Goal: Task Accomplishment & Management: Use online tool/utility

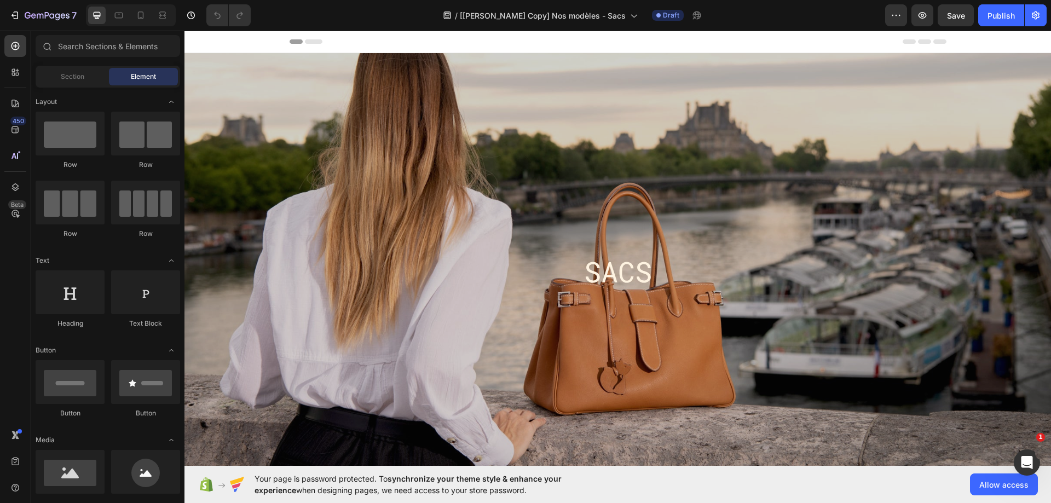
click at [799, 19] on div "/ [[PERSON_NAME] Copy] Nos modèles - Sacs Draft" at bounding box center [571, 15] width 625 height 22
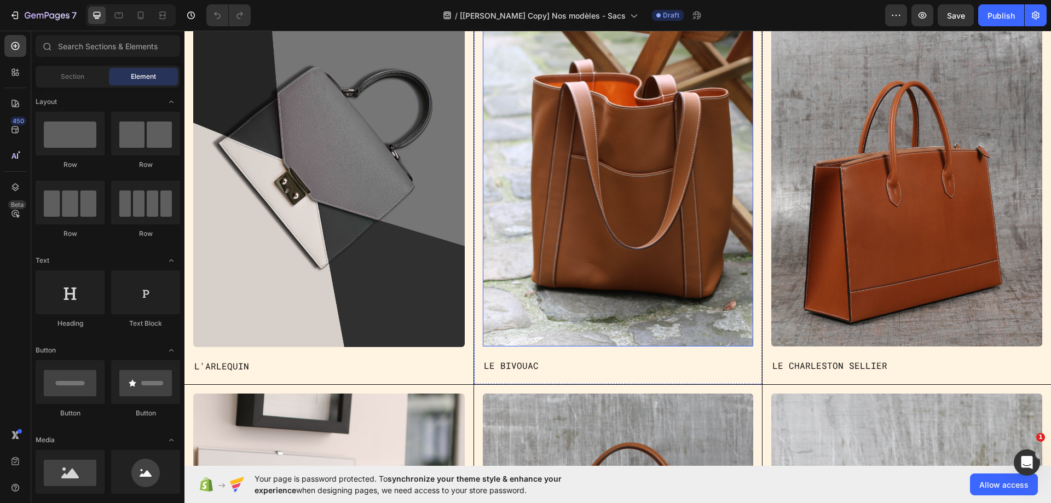
scroll to position [766, 0]
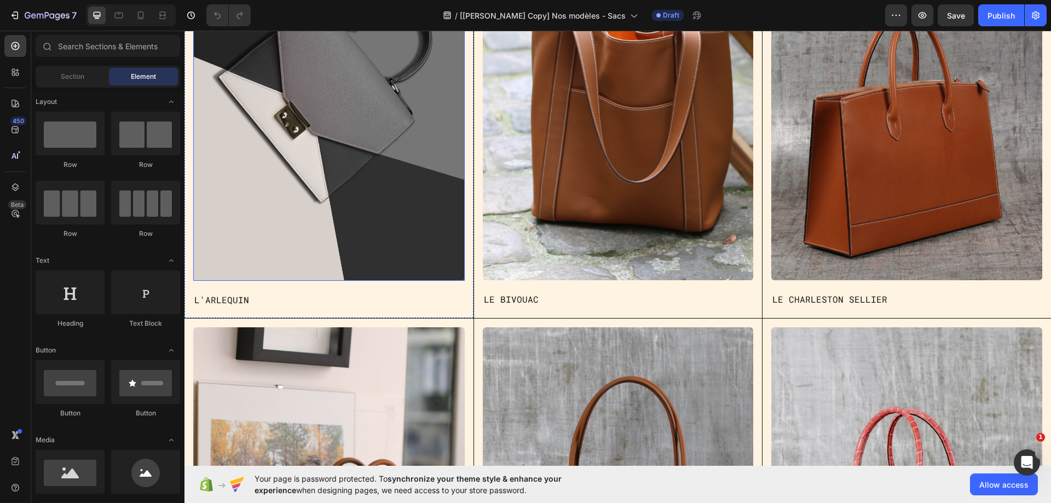
click at [399, 219] on img at bounding box center [328, 100] width 271 height 362
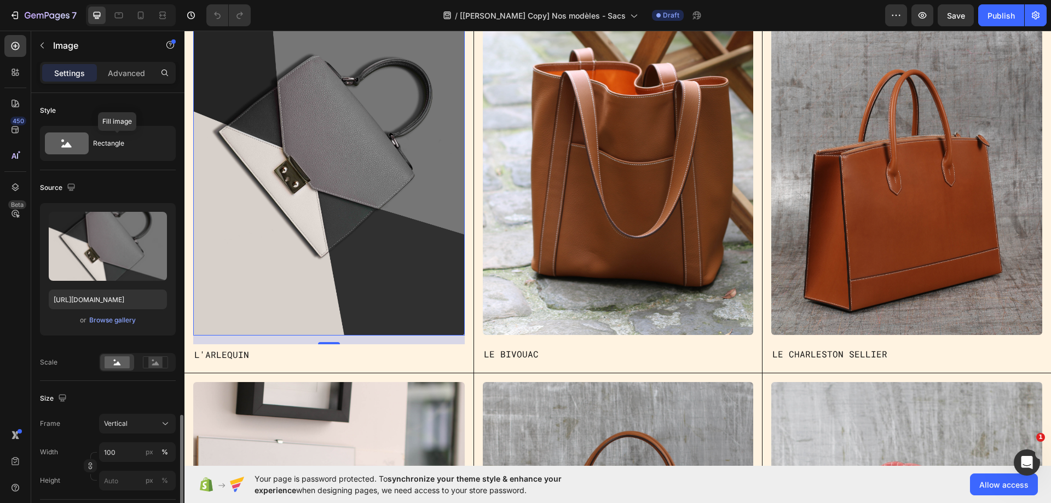
scroll to position [274, 0]
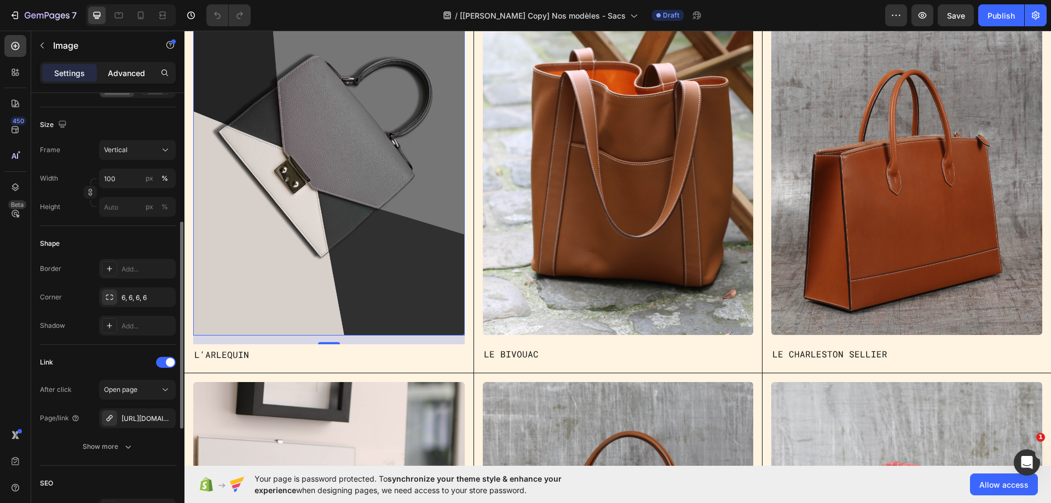
click at [123, 79] on div "Advanced" at bounding box center [126, 73] width 55 height 18
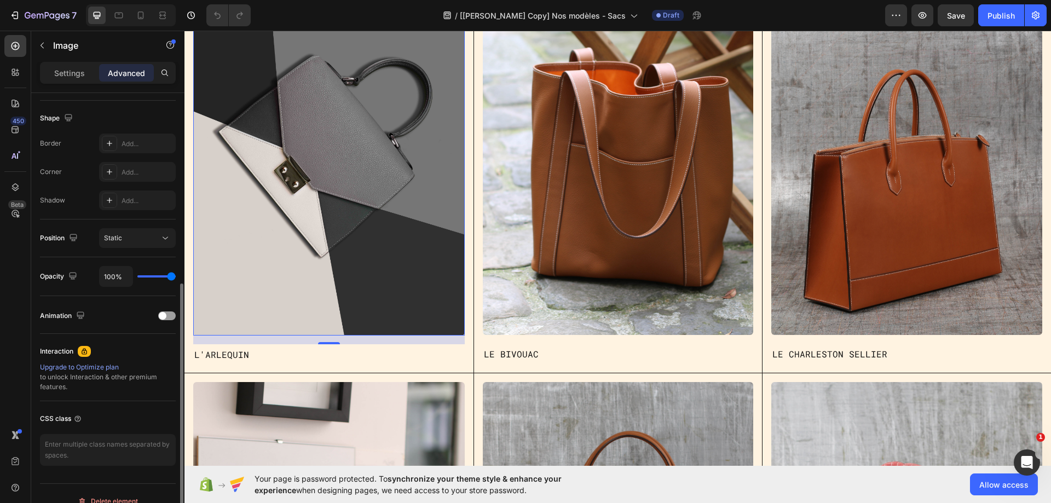
scroll to position [289, 0]
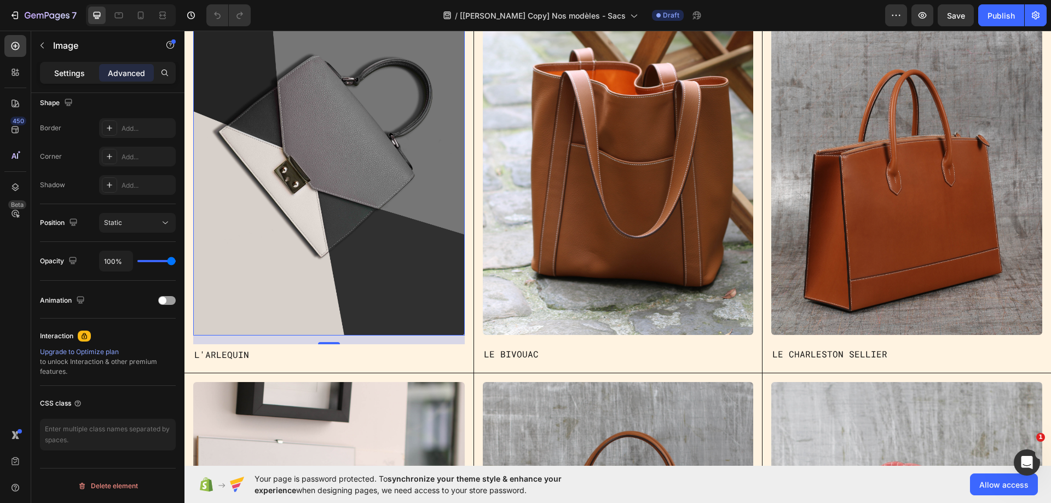
click at [58, 72] on p "Settings" at bounding box center [69, 72] width 31 height 11
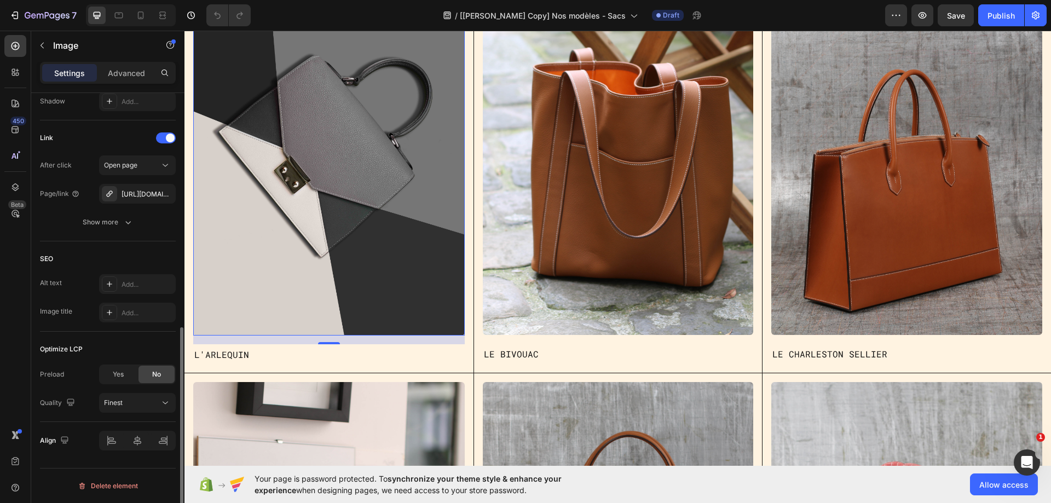
scroll to position [443, 0]
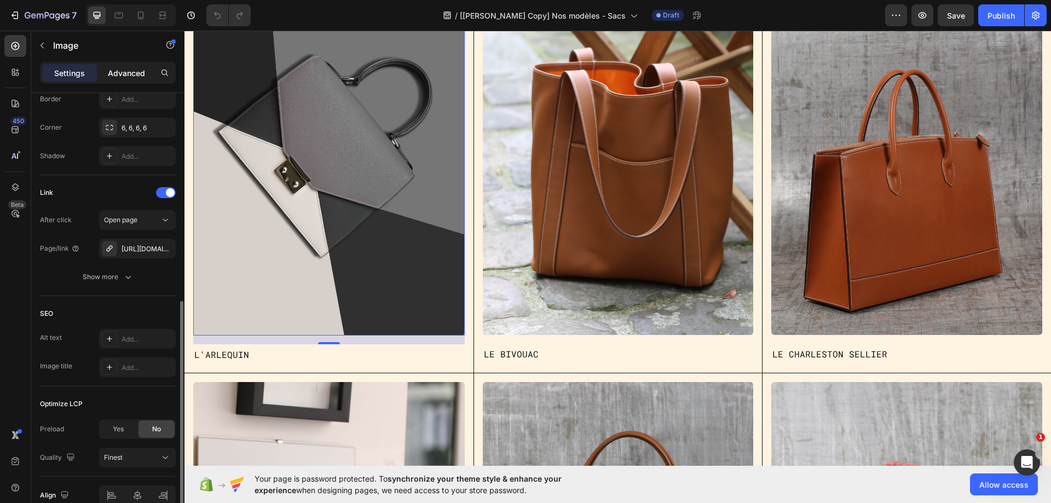
click at [126, 76] on p "Advanced" at bounding box center [126, 72] width 37 height 11
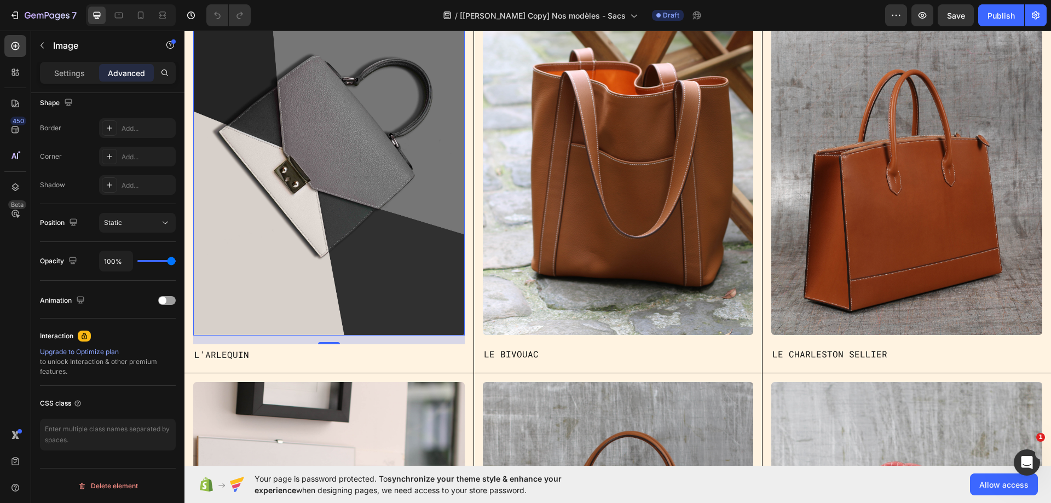
scroll to position [657, 0]
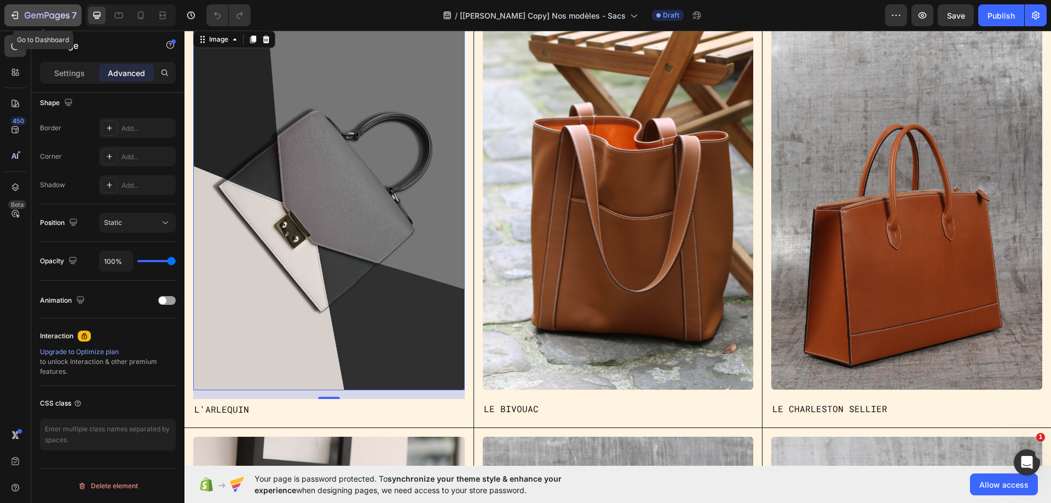
click at [45, 13] on icon "button" at bounding box center [47, 15] width 4 height 7
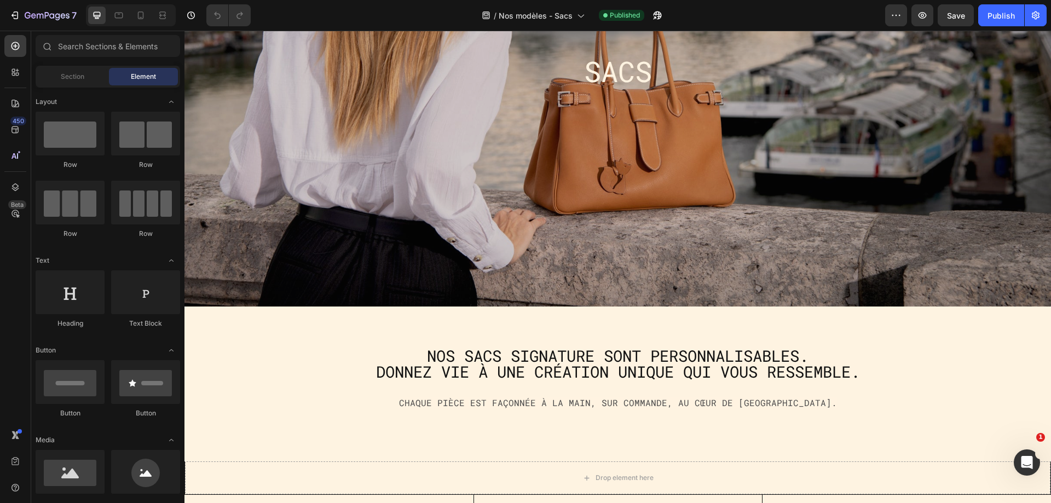
scroll to position [274, 0]
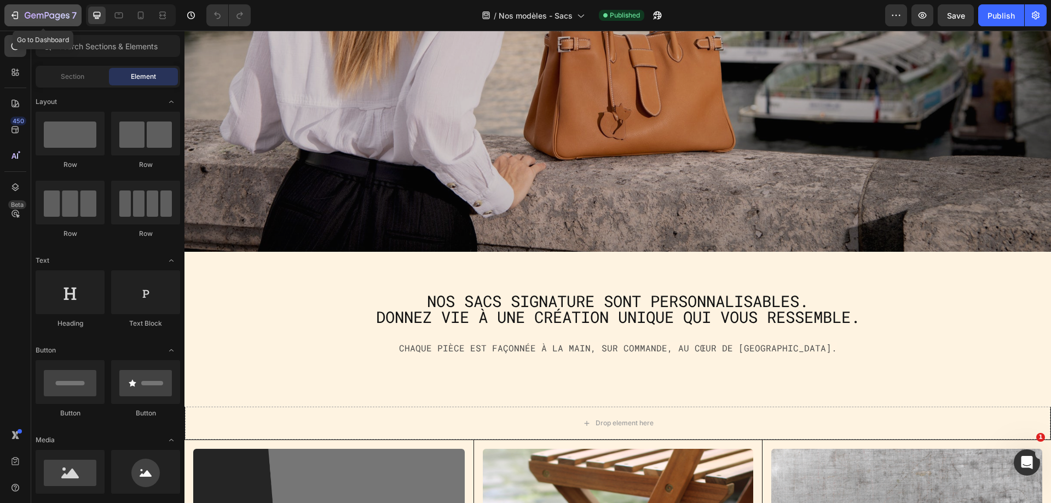
click at [13, 16] on icon "button" at bounding box center [14, 15] width 11 height 11
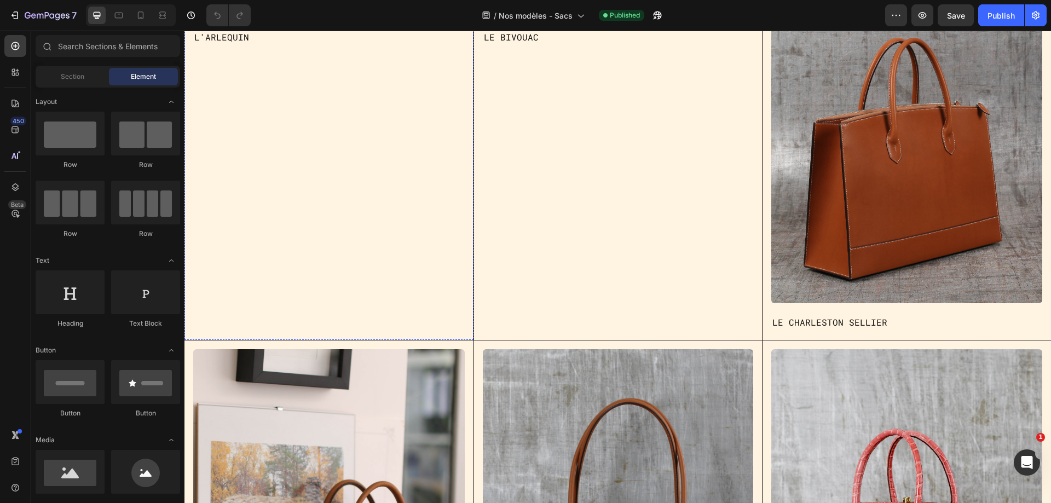
scroll to position [766, 0]
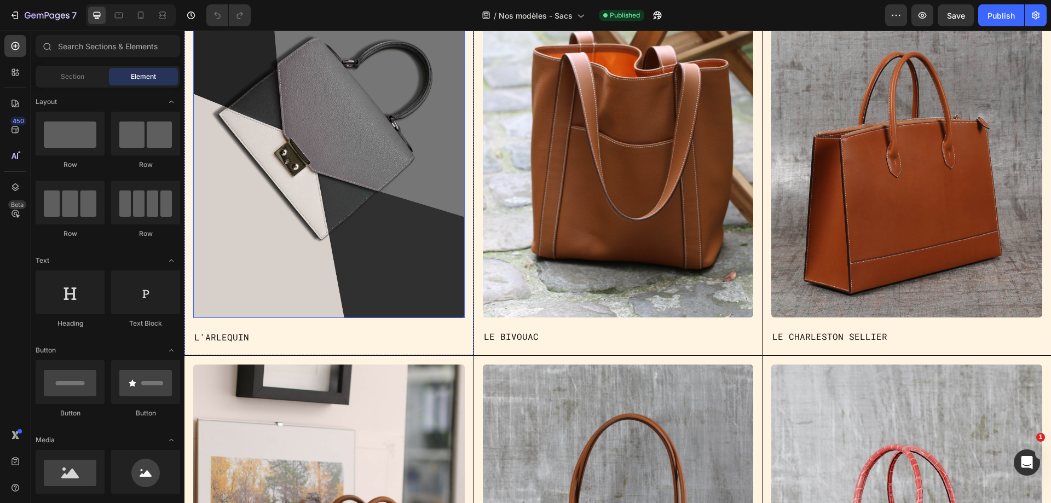
click at [337, 217] on img at bounding box center [328, 137] width 271 height 362
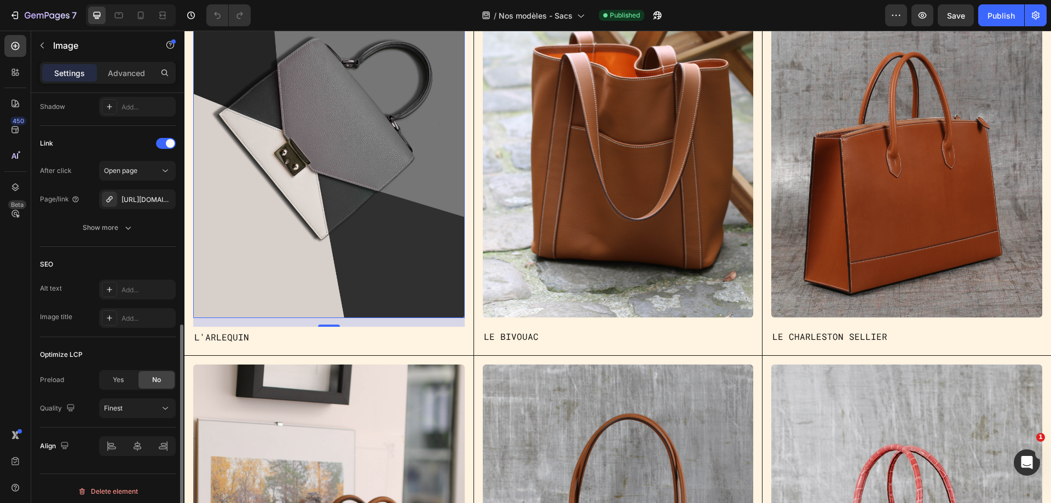
scroll to position [498, 0]
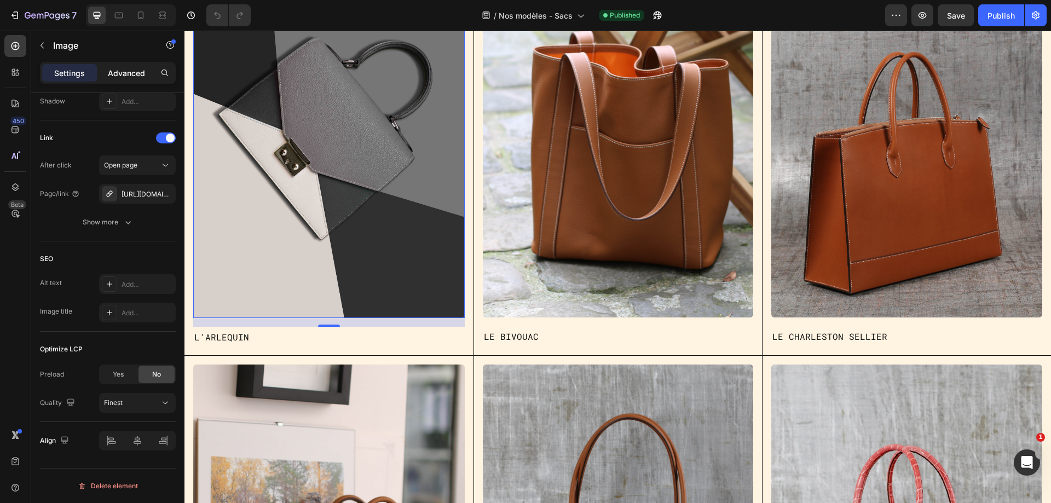
click at [118, 71] on p "Advanced" at bounding box center [126, 72] width 37 height 11
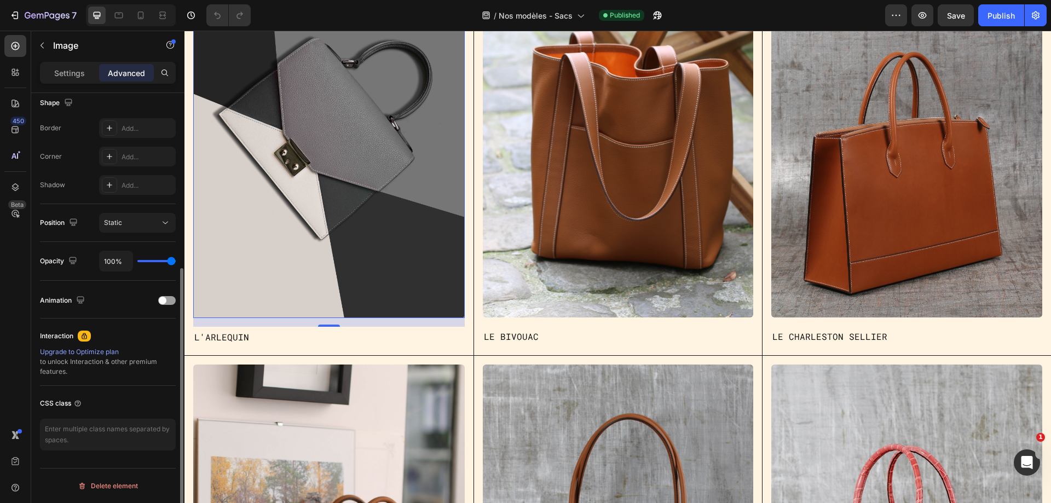
scroll to position [289, 0]
